Goal: Information Seeking & Learning: Learn about a topic

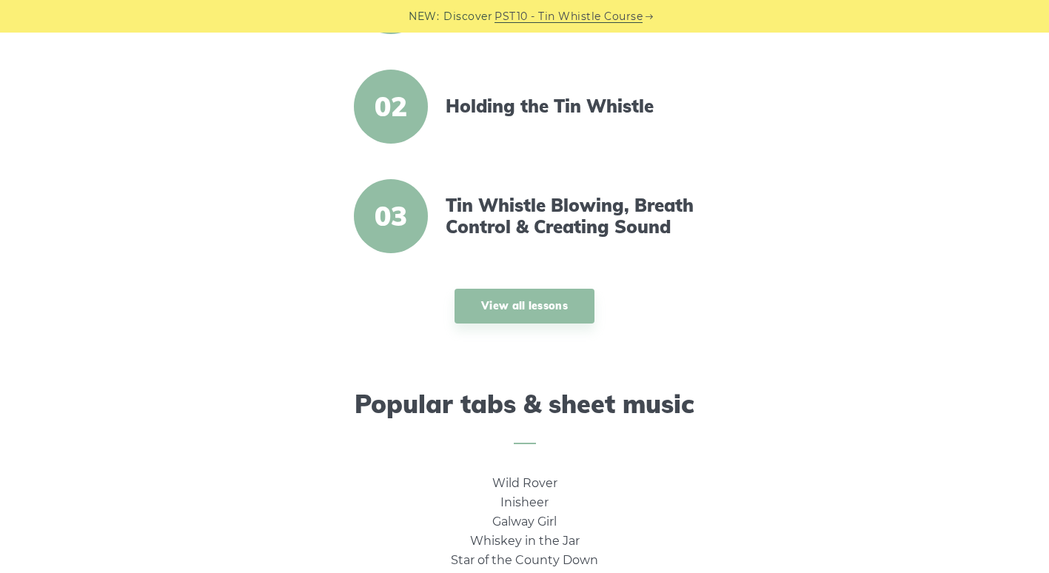
scroll to position [628, 0]
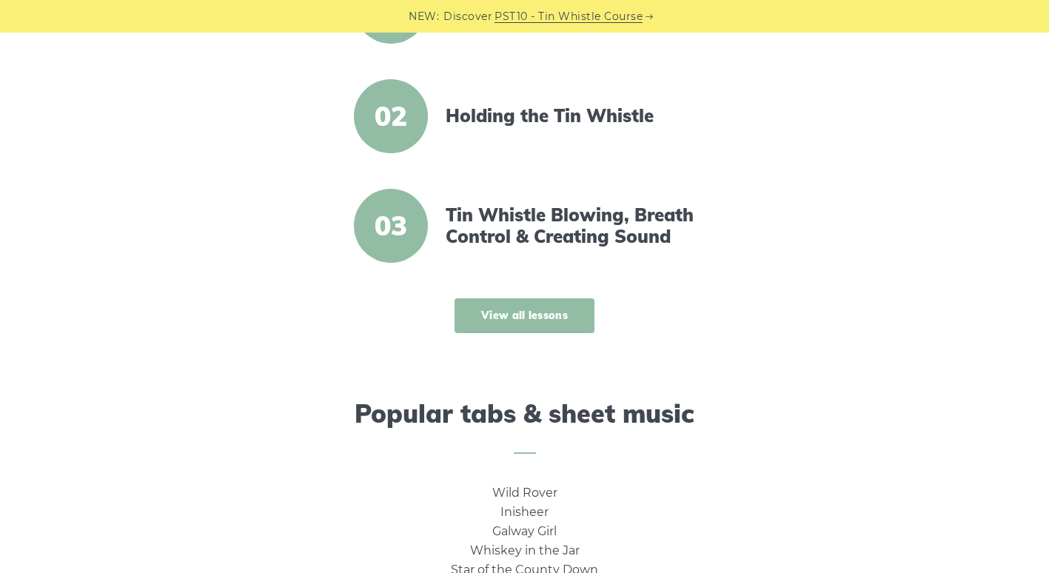
click at [491, 314] on link "View all lessons" at bounding box center [524, 315] width 140 height 35
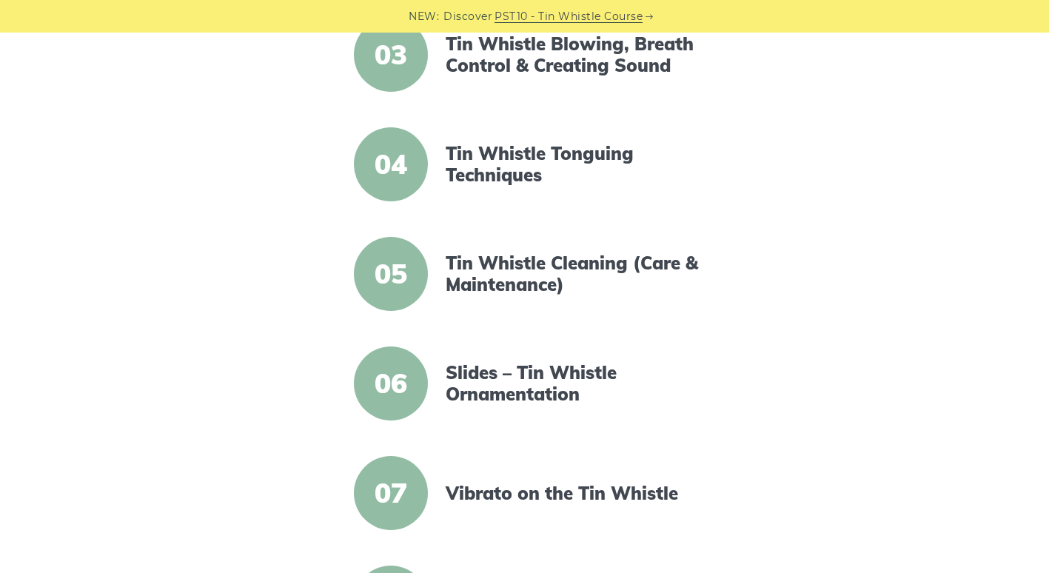
scroll to position [626, 0]
click at [483, 258] on link "Tin Whistle Cleaning (Care & Maintenance)" at bounding box center [573, 273] width 255 height 43
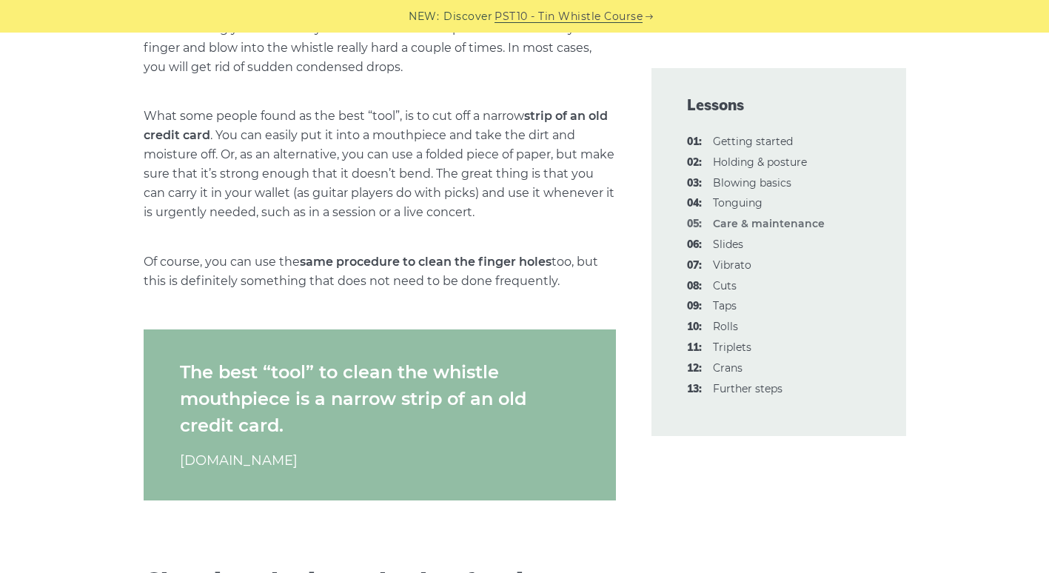
scroll to position [758, 0]
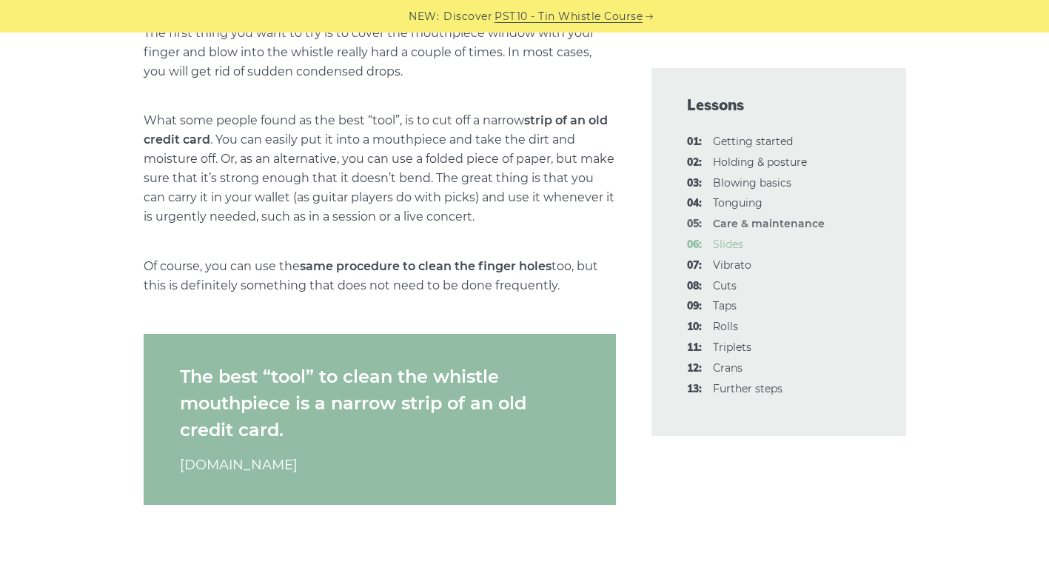
click at [725, 243] on link "06: Slides" at bounding box center [728, 244] width 30 height 13
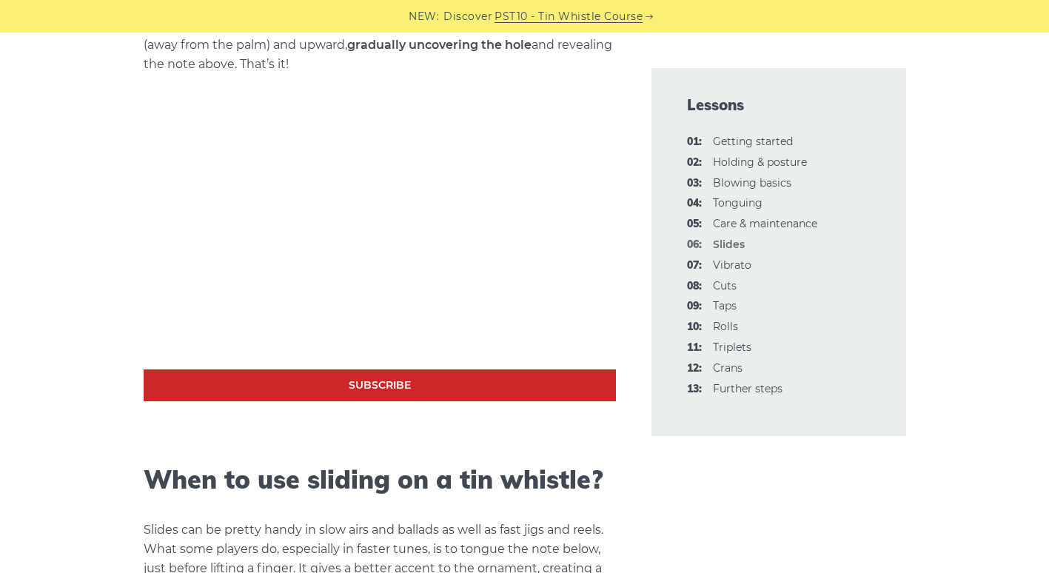
scroll to position [733, 0]
